Goal: Task Accomplishment & Management: Manage account settings

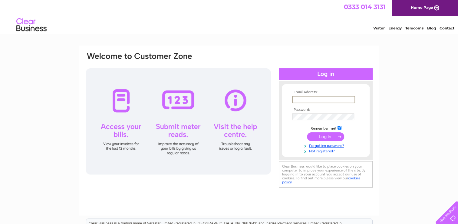
click at [304, 101] on input "text" at bounding box center [323, 99] width 63 height 7
type input "l"
type input "[EMAIL_ADDRESS][DOMAIN_NAME]"
click at [307, 132] on input "submit" at bounding box center [325, 136] width 37 height 8
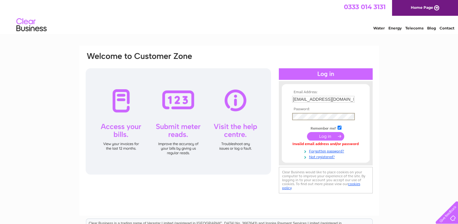
click at [307, 132] on input "submit" at bounding box center [325, 136] width 37 height 8
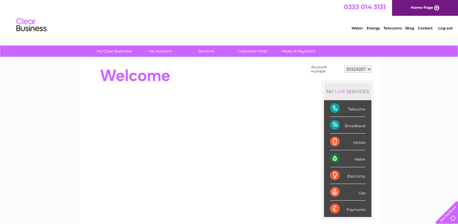
click at [356, 108] on div "Telecoms" at bounding box center [347, 108] width 35 height 17
click at [334, 109] on div "Telecoms" at bounding box center [347, 108] width 35 height 17
click at [418, 115] on div "My Clear Business Login Details My Details My Preferences Link Account My Accou…" at bounding box center [229, 216] width 458 height 342
click at [334, 106] on div "Telecoms" at bounding box center [347, 108] width 35 height 17
click at [369, 67] on select "30324287" at bounding box center [358, 68] width 28 height 7
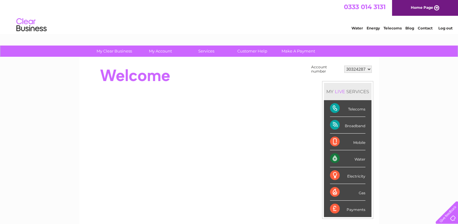
click at [369, 67] on select "30324287" at bounding box center [358, 68] width 28 height 7
click at [336, 109] on div "Telecoms" at bounding box center [347, 108] width 35 height 17
click at [336, 159] on div "Water" at bounding box center [347, 158] width 35 height 17
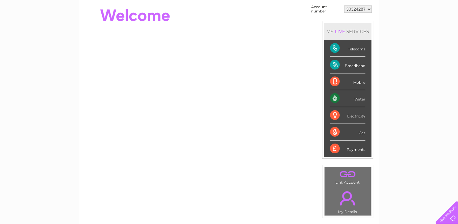
scroll to position [61, 0]
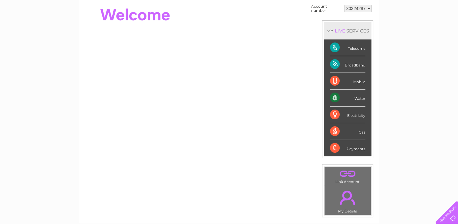
click at [348, 175] on link "." at bounding box center [347, 173] width 43 height 11
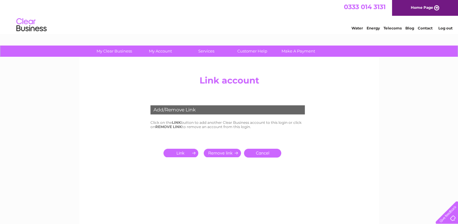
click at [190, 152] on input "submit" at bounding box center [182, 152] width 37 height 8
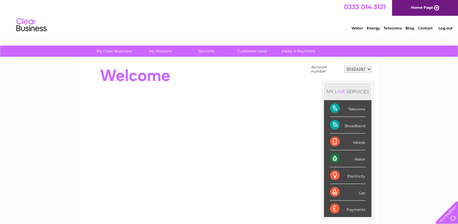
click at [414, 6] on link "Home Page" at bounding box center [425, 8] width 66 height 16
